Goal: Information Seeking & Learning: Learn about a topic

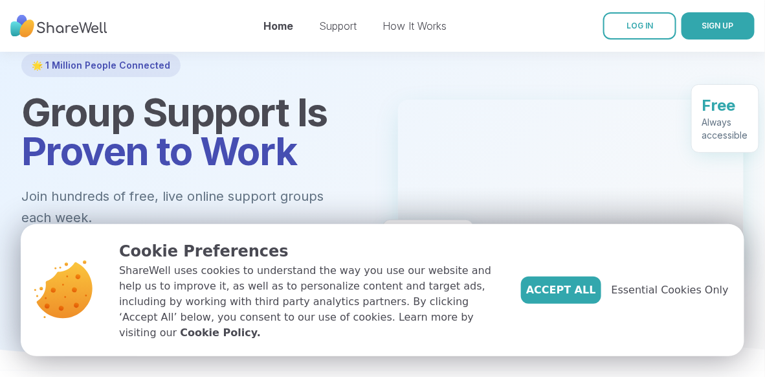
scroll to position [82, 0]
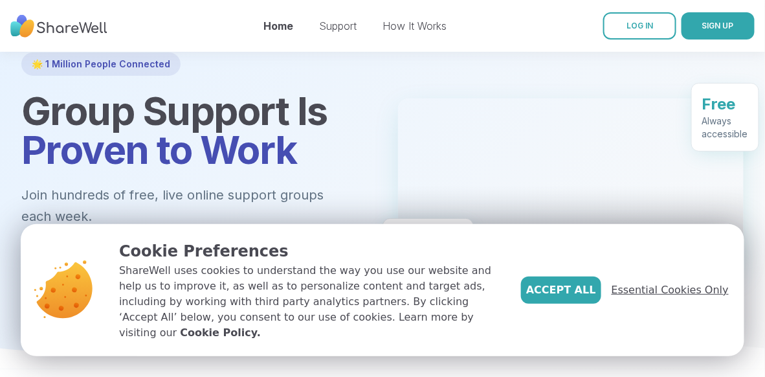
click at [644, 295] on span "Essential Cookies Only" at bounding box center [670, 290] width 117 height 16
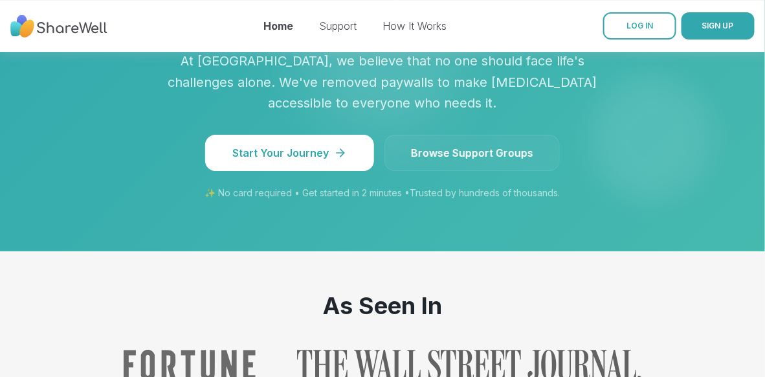
scroll to position [1266, 0]
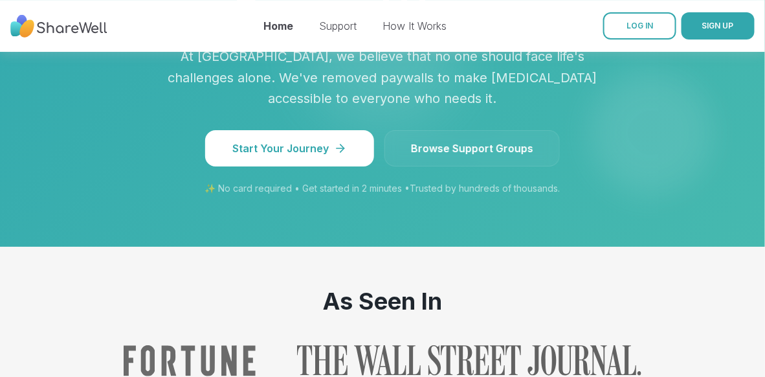
click at [430, 141] on span "Browse Support Groups" at bounding box center [472, 149] width 122 height 16
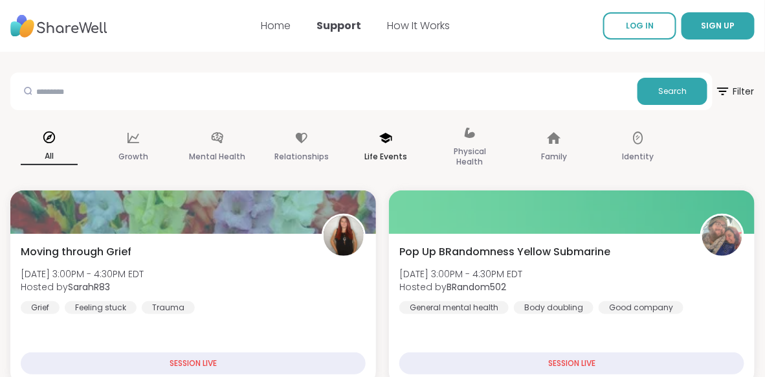
click at [385, 140] on icon at bounding box center [386, 138] width 14 height 14
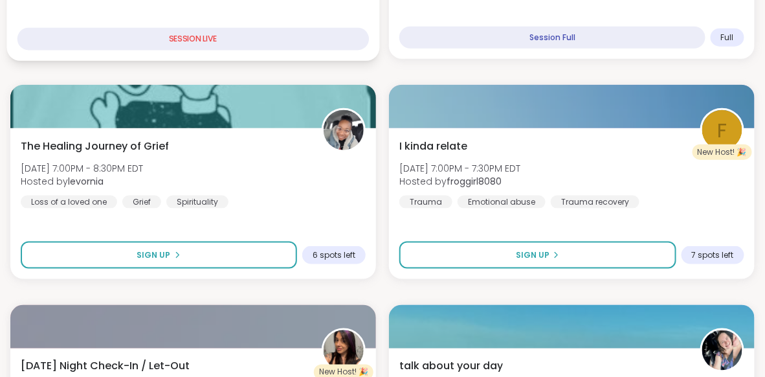
scroll to position [355, 0]
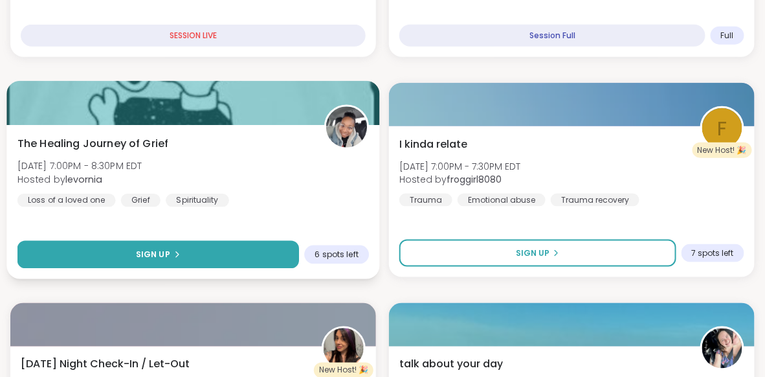
click at [151, 253] on span "Sign Up" at bounding box center [153, 255] width 34 height 12
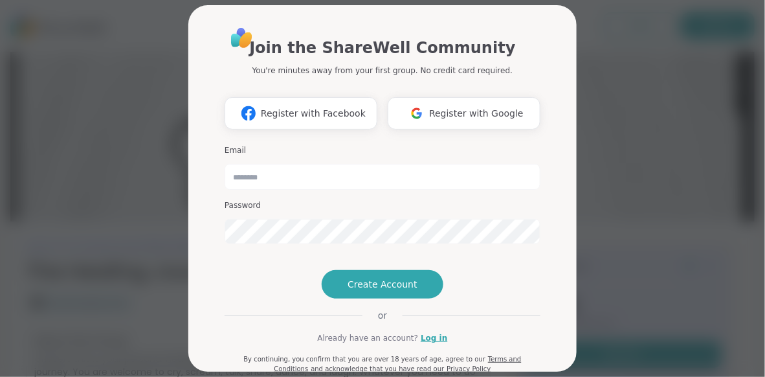
click at [110, 73] on div "Join the ShareWell Community You're minutes away from your first group. No cred…" at bounding box center [383, 188] width 750 height 377
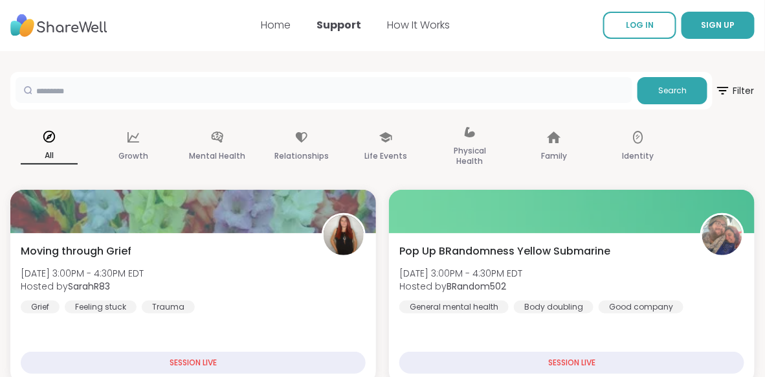
click at [87, 90] on input "text" at bounding box center [324, 90] width 617 height 26
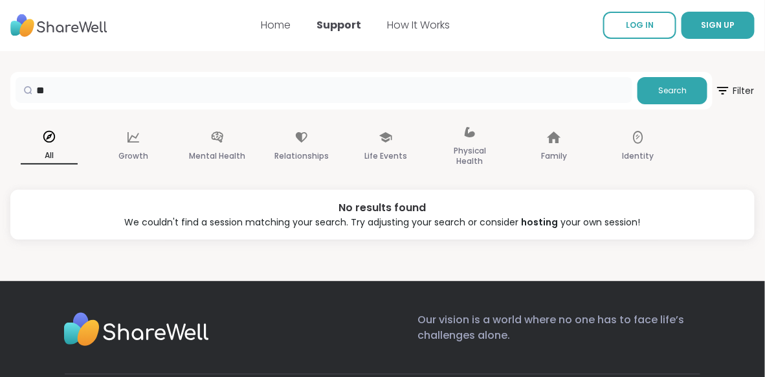
type input "*"
type input "**********"
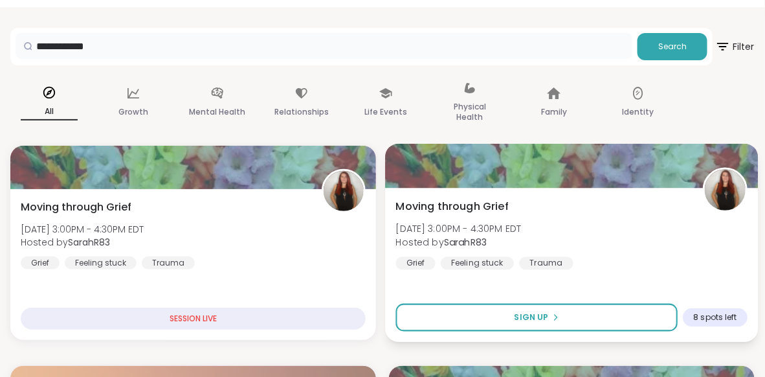
scroll to position [0, 0]
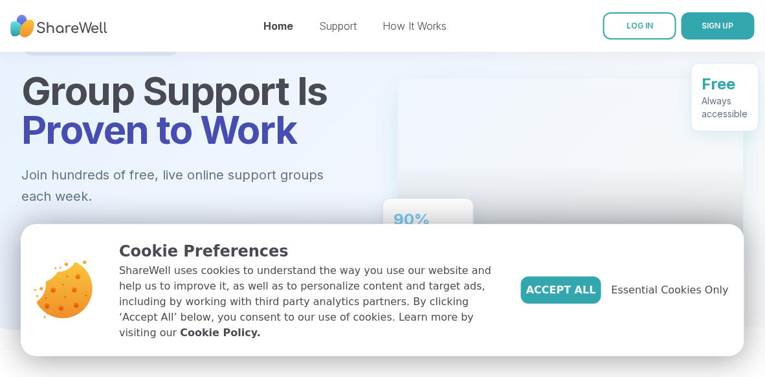
scroll to position [104, 0]
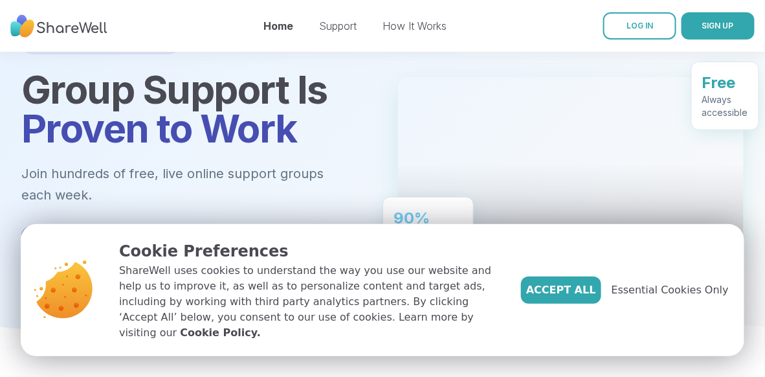
click at [695, 280] on div "Accept All Essential Cookies Only" at bounding box center [625, 290] width 208 height 101
click at [694, 298] on span "Essential Cookies Only" at bounding box center [670, 290] width 117 height 16
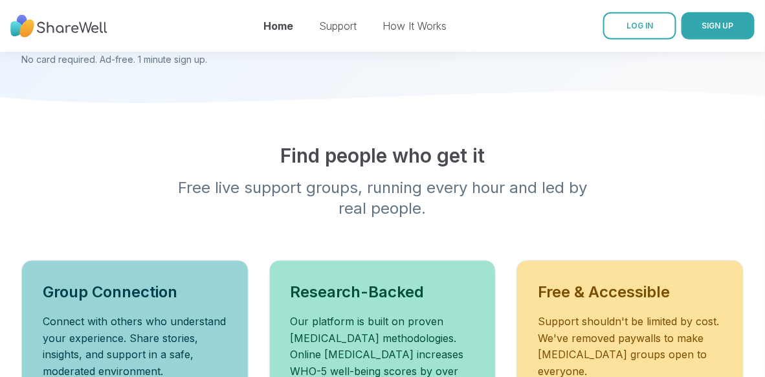
scroll to position [0, 0]
